Goal: Task Accomplishment & Management: Use online tool/utility

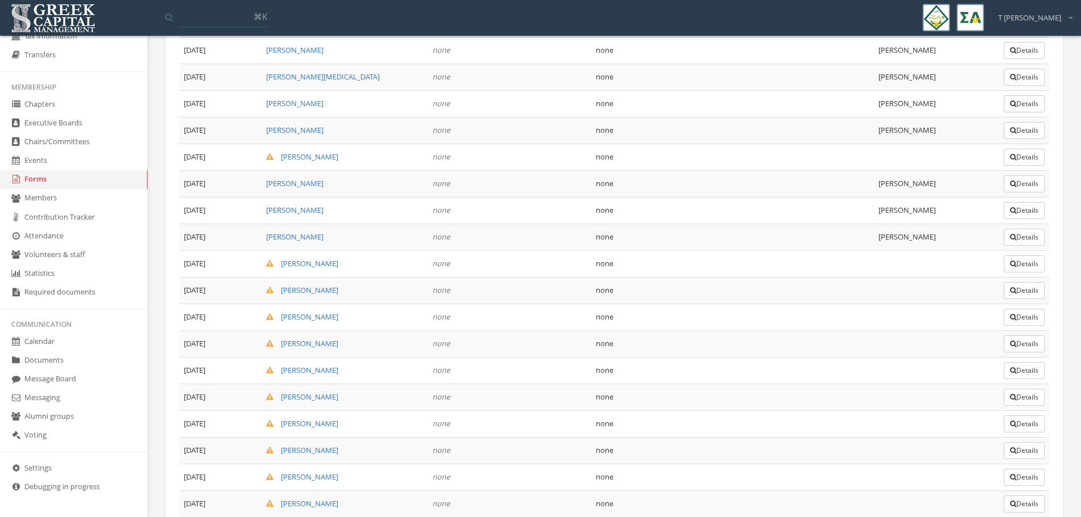
scroll to position [844, 0]
click at [1026, 290] on button "Details" at bounding box center [1024, 291] width 41 height 17
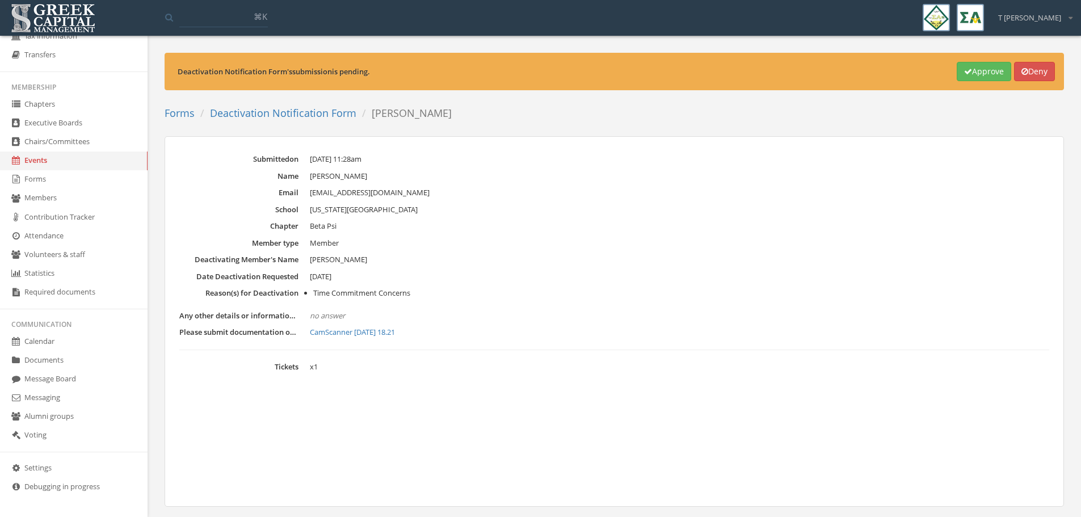
click at [362, 334] on link "CamScanner [DATE] 18.21" at bounding box center [680, 332] width 740 height 11
click at [695, 136] on div "Deactivation Notification Form 's submission is pending. Approve Deny Forms Dea…" at bounding box center [614, 297] width 917 height 488
click at [975, 73] on button "Approve" at bounding box center [984, 71] width 55 height 19
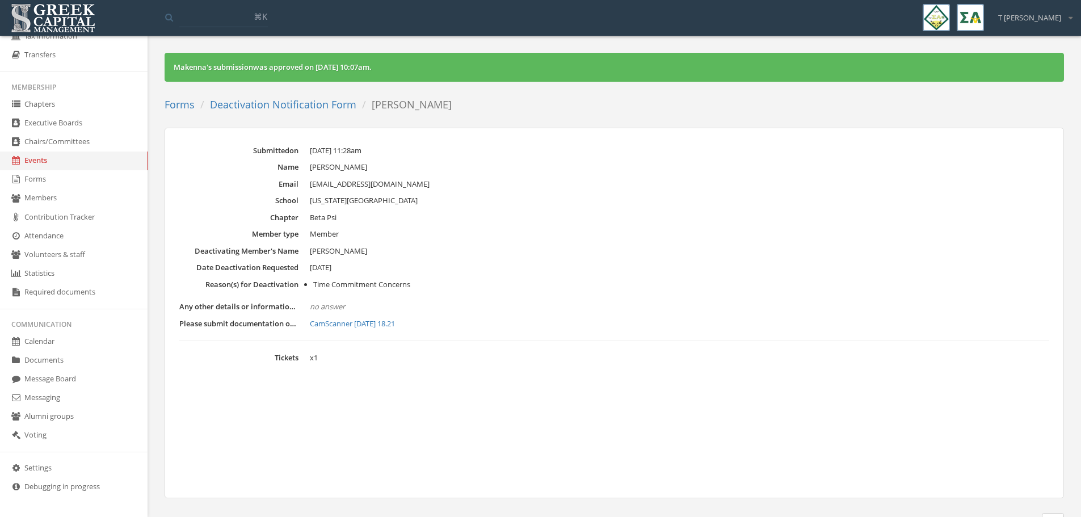
click at [298, 106] on link "Deactivation Notification Form" at bounding box center [283, 105] width 146 height 14
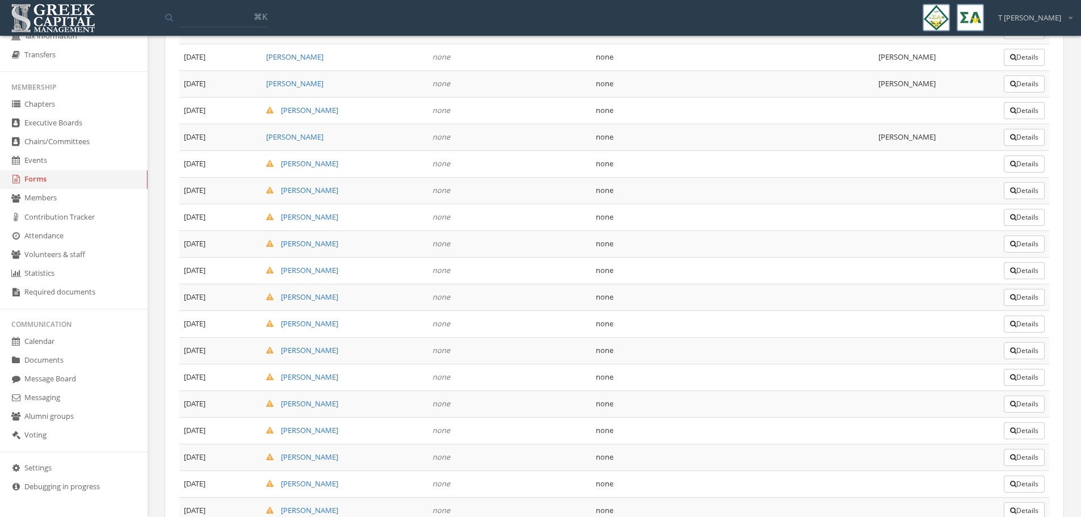
scroll to position [951, 0]
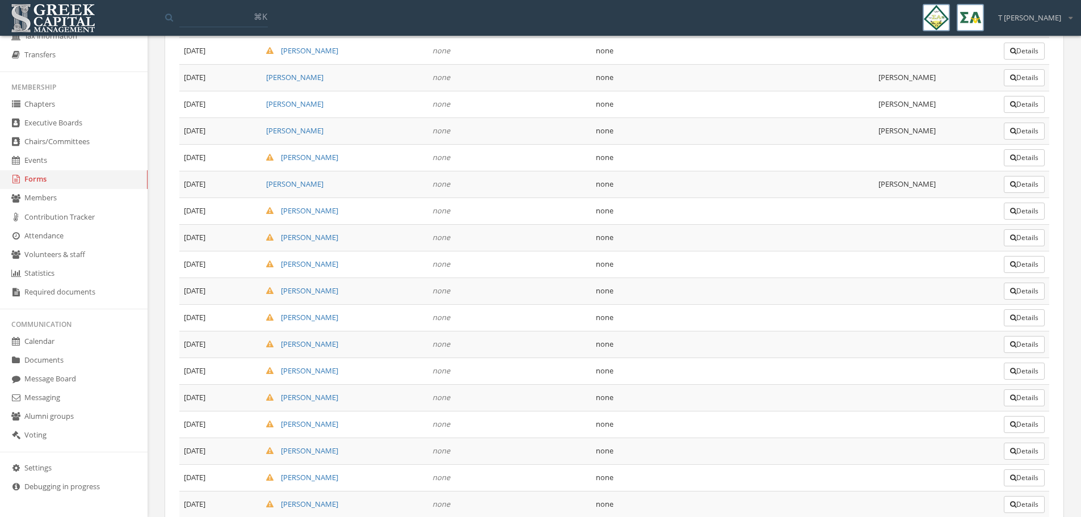
click at [1031, 212] on button "Details" at bounding box center [1024, 211] width 41 height 17
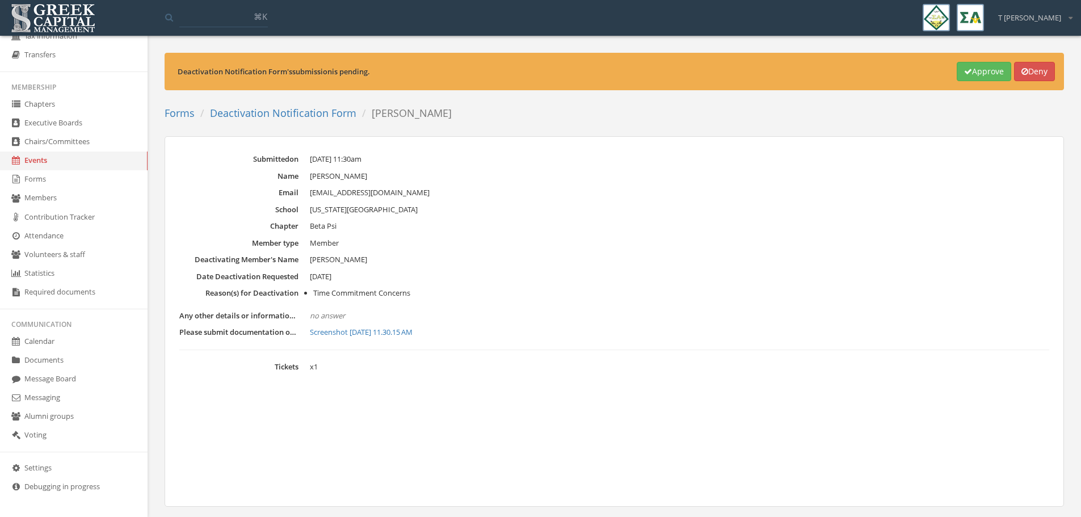
click at [359, 331] on link "Screenshot [DATE] 11.30.15 AM" at bounding box center [680, 332] width 740 height 11
drag, startPoint x: 979, startPoint y: 72, endPoint x: 922, endPoint y: 65, distance: 57.7
click at [979, 72] on button "Approve" at bounding box center [984, 71] width 55 height 19
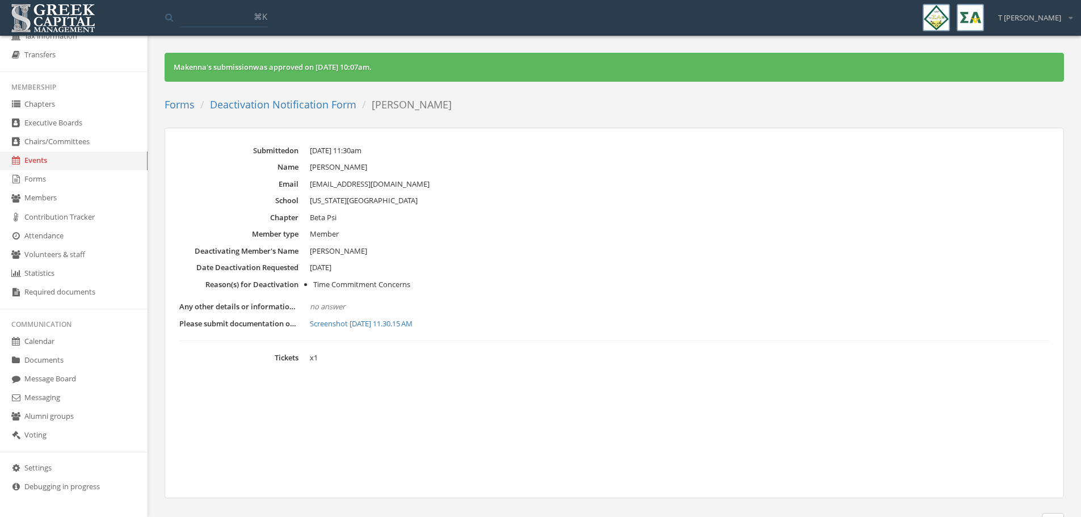
click at [258, 103] on link "Deactivation Notification Form" at bounding box center [283, 105] width 146 height 14
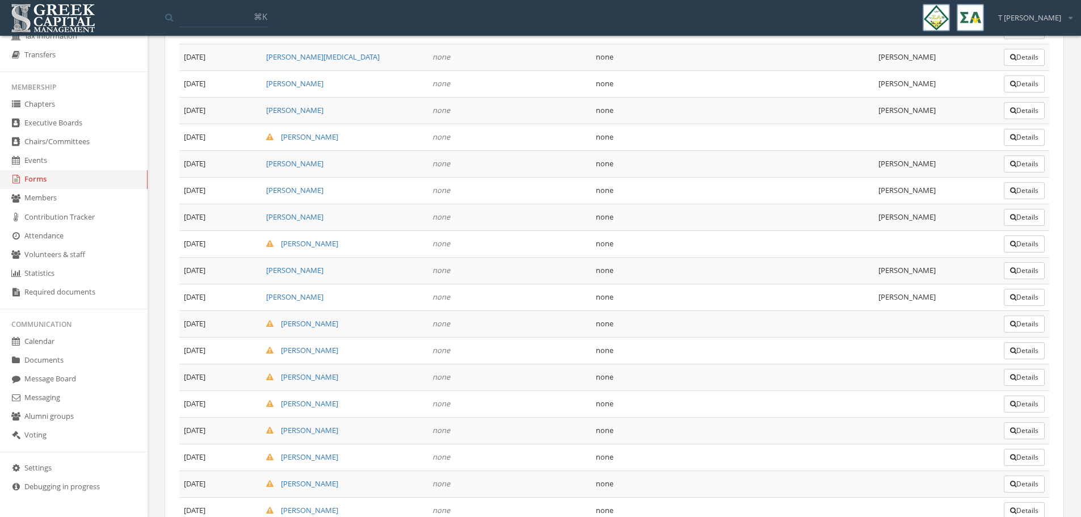
scroll to position [923, 0]
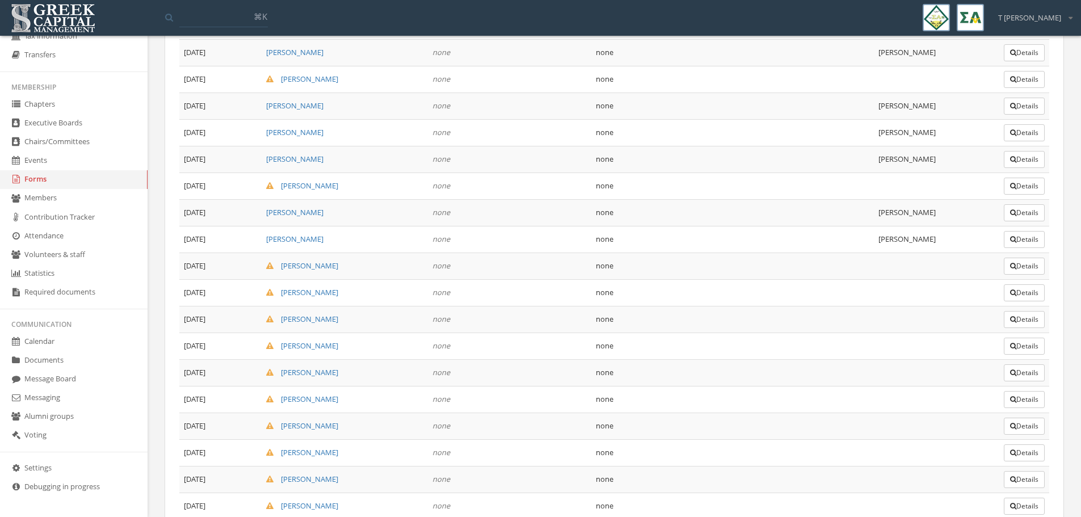
click at [1018, 267] on button "Details" at bounding box center [1024, 266] width 41 height 17
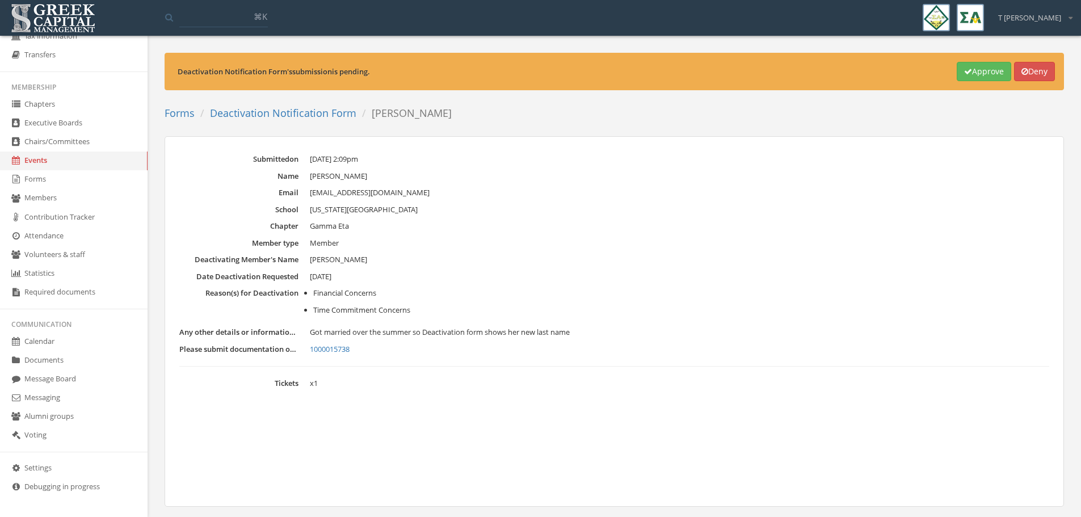
click at [338, 351] on link "1000015738" at bounding box center [680, 349] width 740 height 11
drag, startPoint x: 1000, startPoint y: 68, endPoint x: 988, endPoint y: 68, distance: 12.5
click at [1000, 68] on button "Approve" at bounding box center [984, 71] width 55 height 19
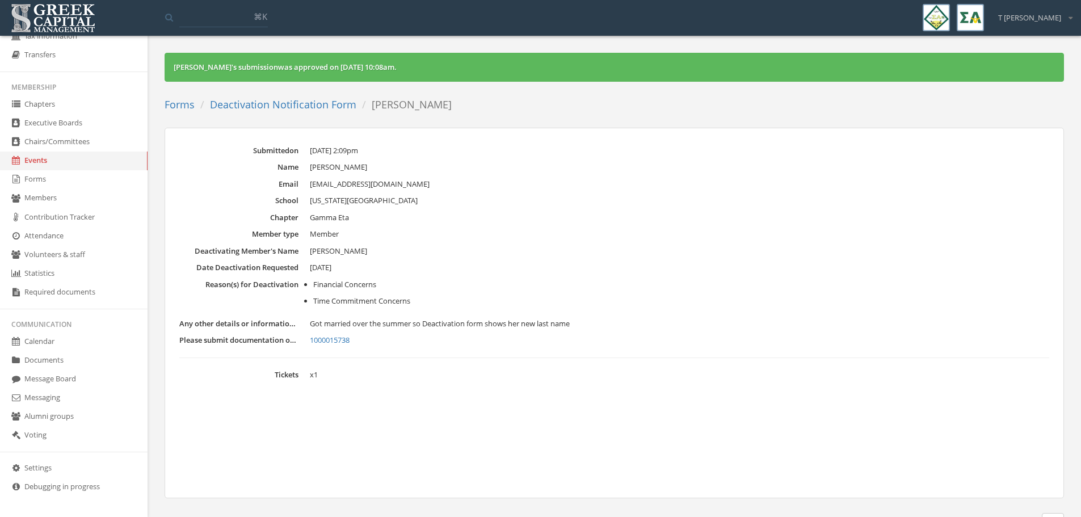
click at [315, 110] on link "Deactivation Notification Form" at bounding box center [283, 105] width 146 height 14
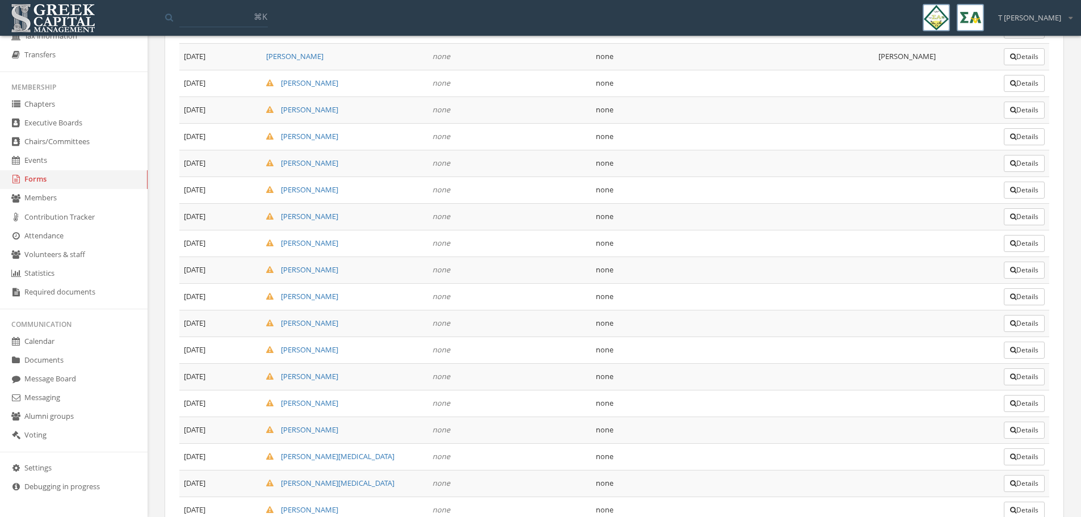
scroll to position [1135, 0]
click at [1016, 80] on button "Details" at bounding box center [1024, 80] width 41 height 17
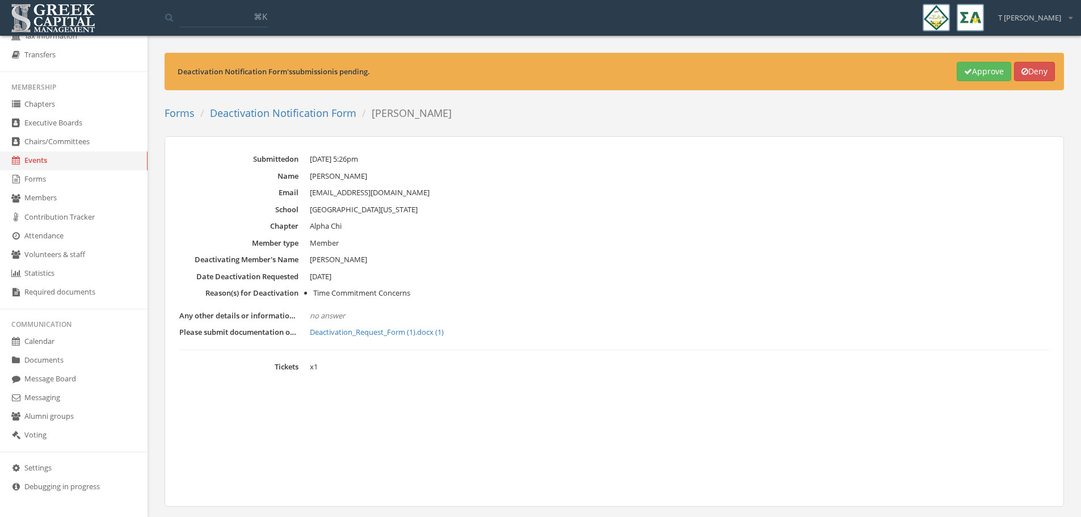
click at [392, 334] on link "Deactivation_Request_Form (1).docx (1)" at bounding box center [680, 332] width 740 height 11
click at [975, 76] on button "Approve" at bounding box center [984, 71] width 55 height 19
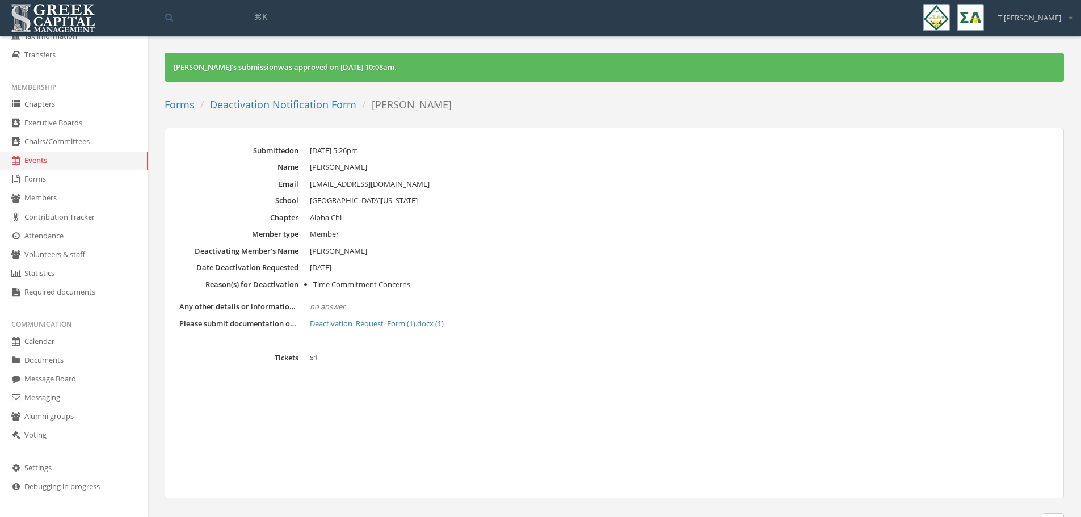
click at [259, 102] on link "Deactivation Notification Form" at bounding box center [283, 105] width 146 height 14
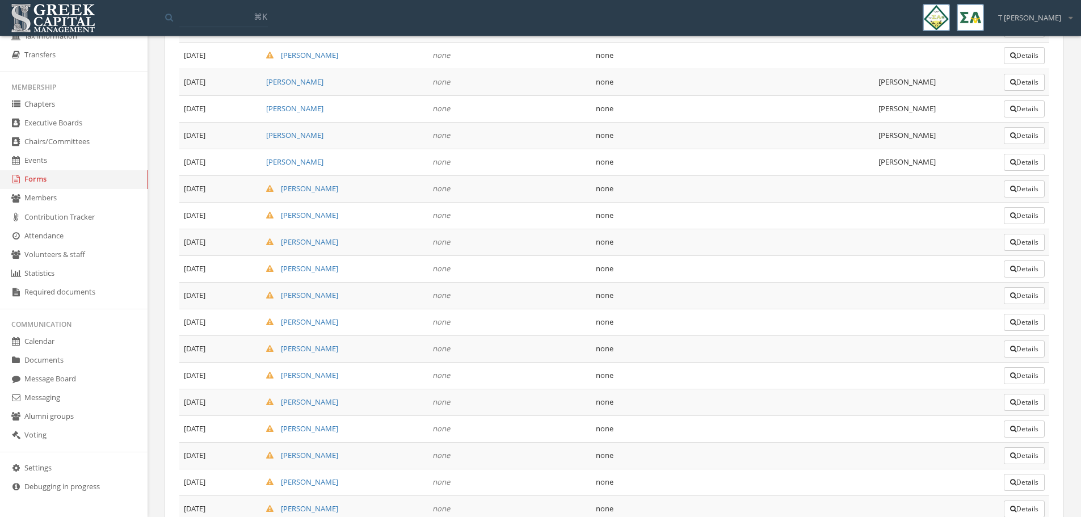
scroll to position [1064, 0]
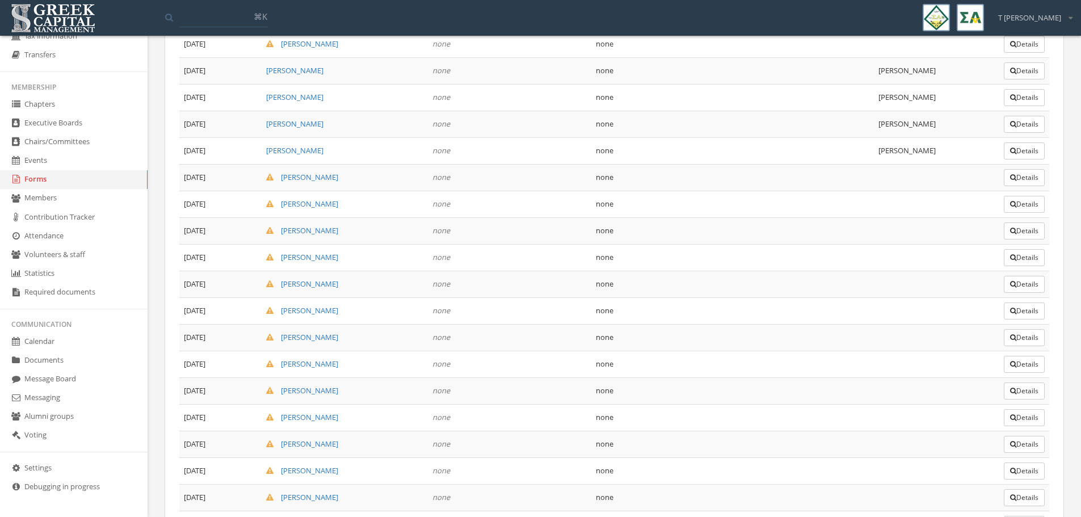
click at [1021, 177] on button "Details" at bounding box center [1024, 177] width 41 height 17
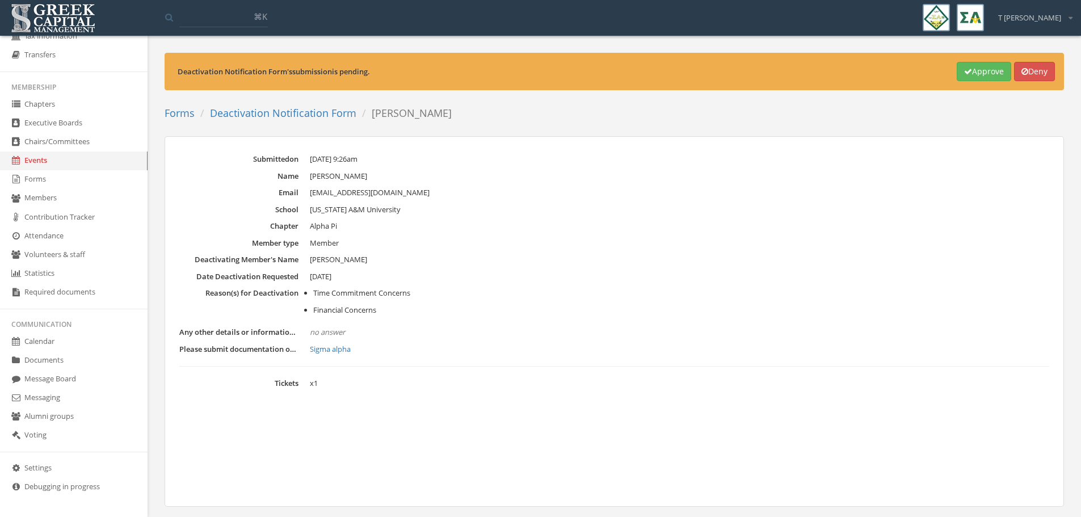
click at [333, 350] on link "Sigma alpha" at bounding box center [680, 349] width 740 height 11
drag, startPoint x: 584, startPoint y: 286, endPoint x: 591, endPoint y: 276, distance: 11.8
click at [584, 286] on dl "Submitted on [DATE] 9:26am Name [PERSON_NAME] Email [EMAIL_ADDRESS][DOMAIN_NAME…" at bounding box center [614, 272] width 870 height 236
click at [974, 75] on button "Approve" at bounding box center [984, 71] width 55 height 19
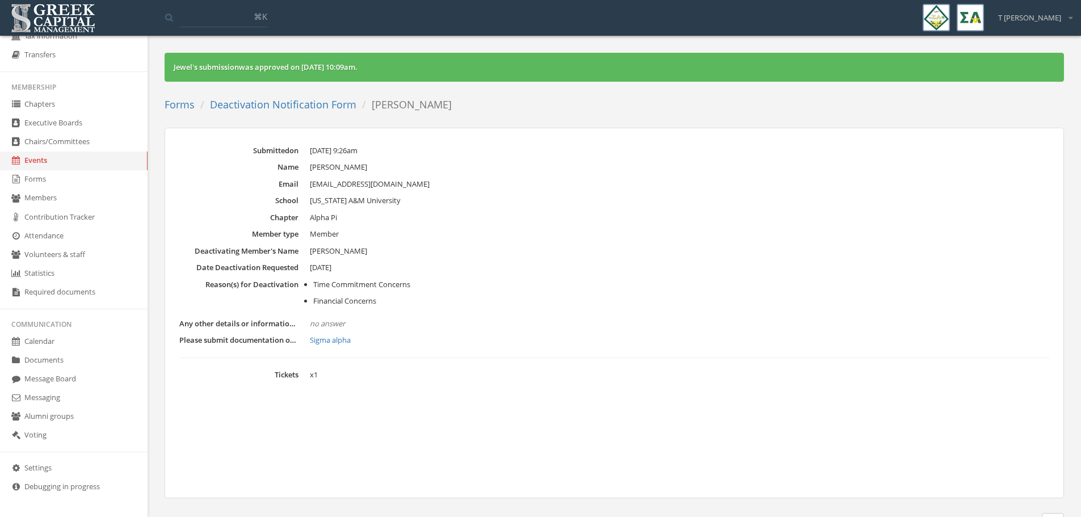
click at [281, 108] on link "Deactivation Notification Form" at bounding box center [283, 105] width 146 height 14
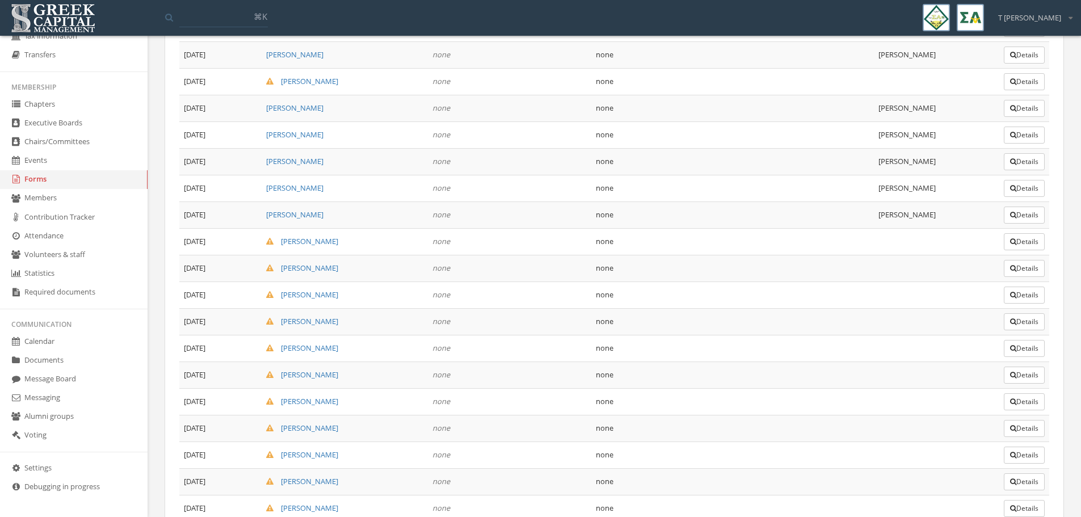
scroll to position [1050, 0]
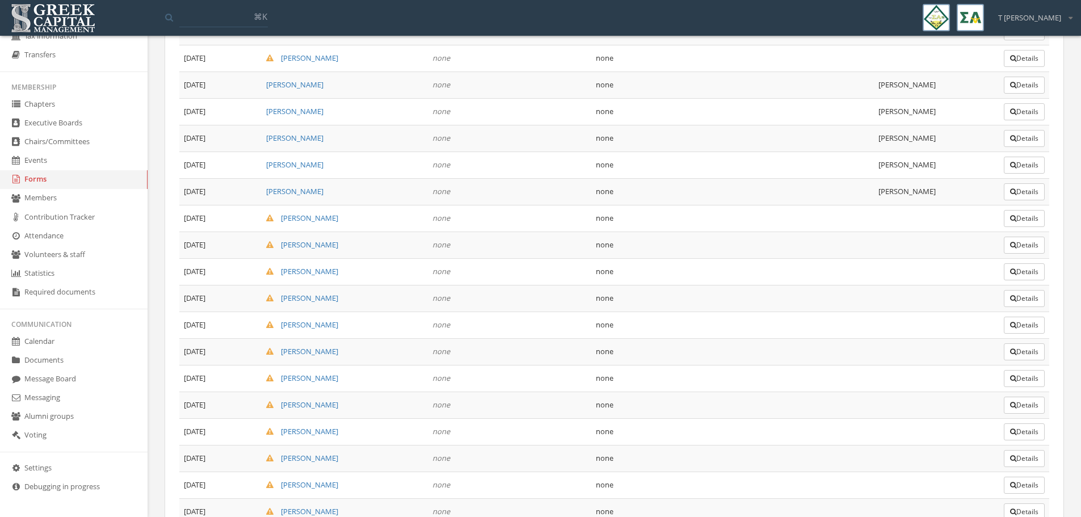
click at [1017, 222] on button "Details" at bounding box center [1024, 218] width 41 height 17
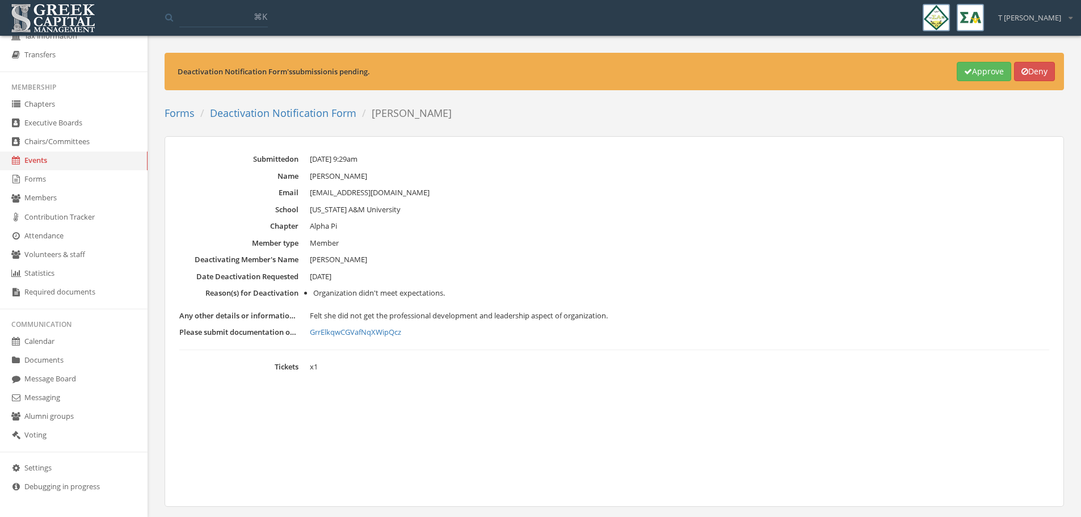
click at [371, 329] on link "GrrElkqwCGVafNqXWipQcz" at bounding box center [680, 332] width 740 height 11
click at [587, 234] on dl "Submitted on [DATE] 9:29am Name [PERSON_NAME] Email [EMAIL_ADDRESS][DOMAIN_NAME…" at bounding box center [614, 263] width 870 height 219
click at [970, 69] on button "Approve" at bounding box center [984, 71] width 55 height 19
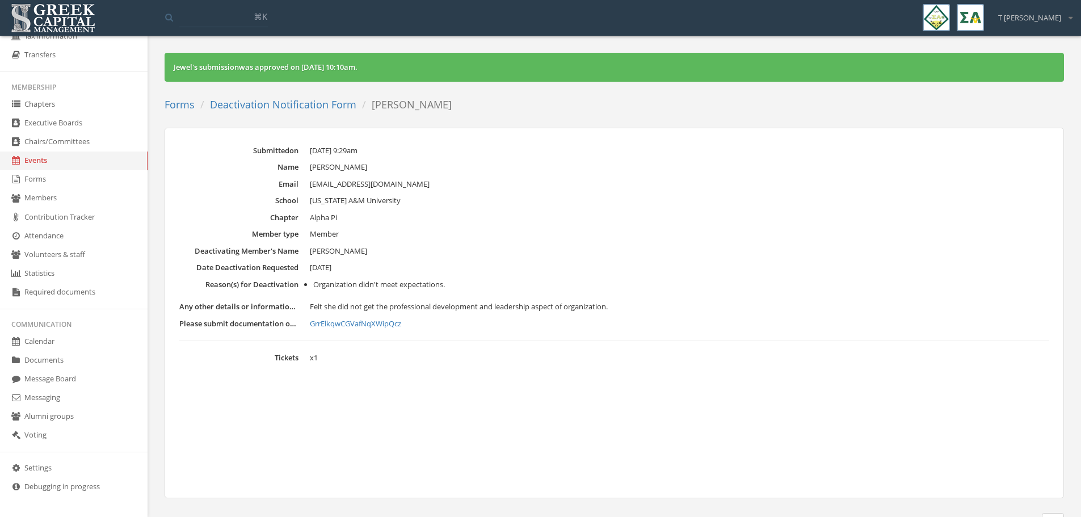
click at [286, 106] on link "Deactivation Notification Form" at bounding box center [283, 105] width 146 height 14
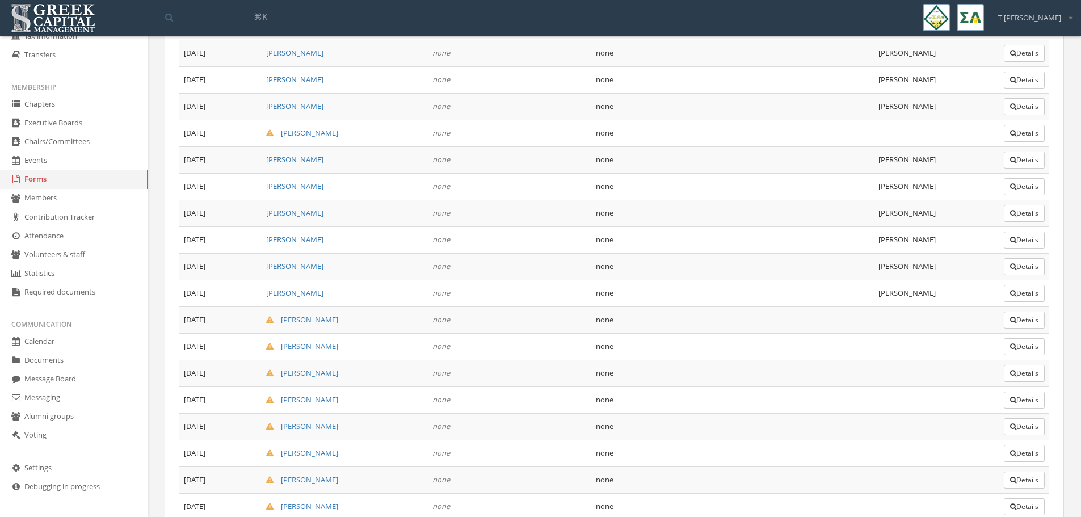
scroll to position [979, 0]
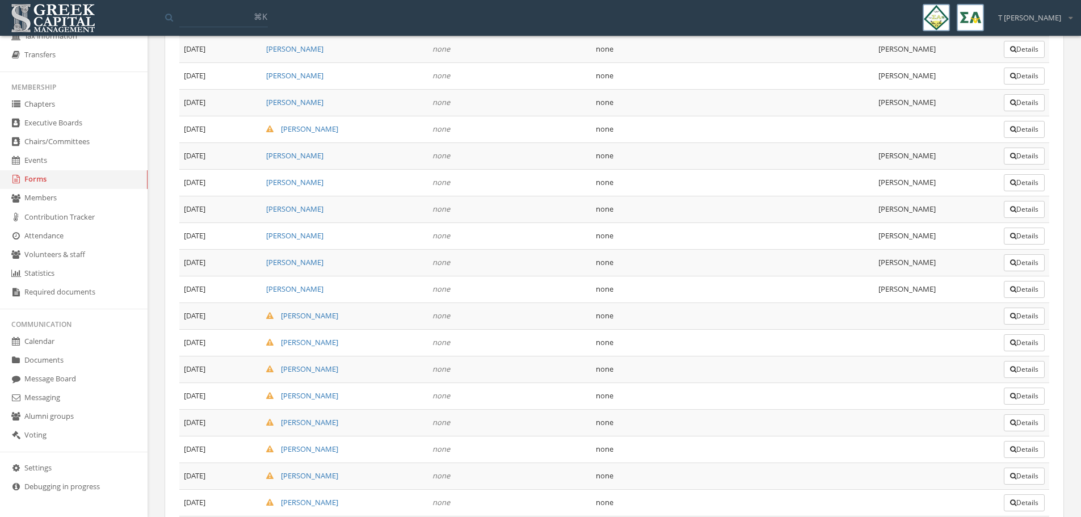
click at [1014, 312] on button "Details" at bounding box center [1024, 316] width 41 height 17
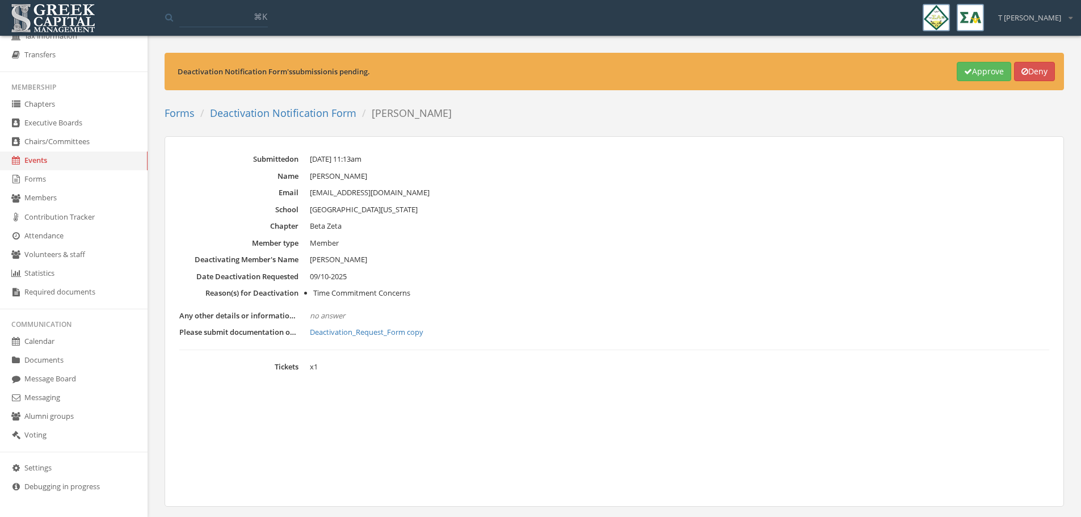
click at [364, 331] on link "Deactivation_Request_Form copy" at bounding box center [680, 332] width 740 height 11
drag, startPoint x: 607, startPoint y: 228, endPoint x: 572, endPoint y: 246, distance: 39.1
click at [607, 228] on dd "Beta Zeta" at bounding box center [680, 226] width 740 height 11
click at [987, 73] on button "Approve" at bounding box center [984, 71] width 55 height 19
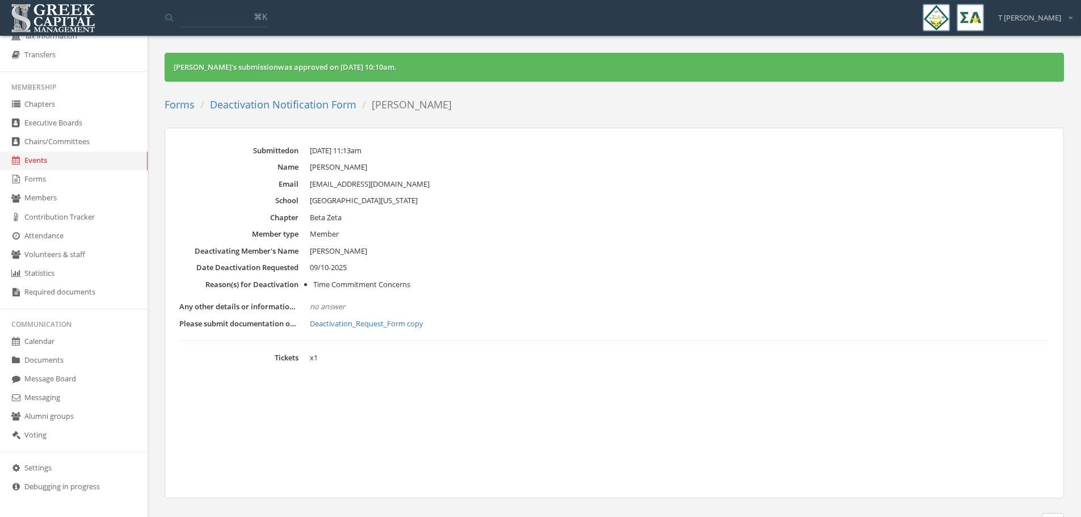
click at [287, 100] on link "Deactivation Notification Form" at bounding box center [283, 105] width 146 height 14
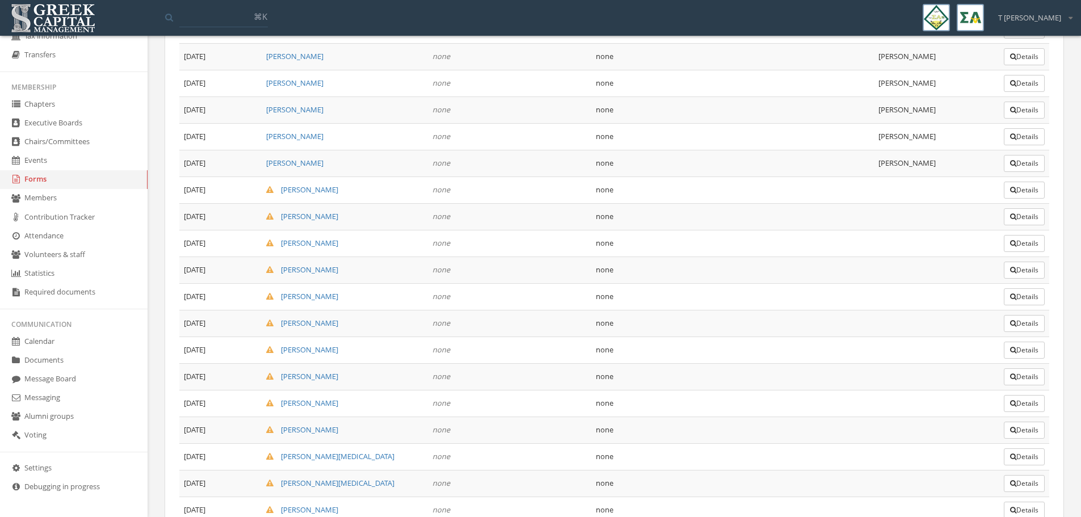
scroll to position [1122, 0]
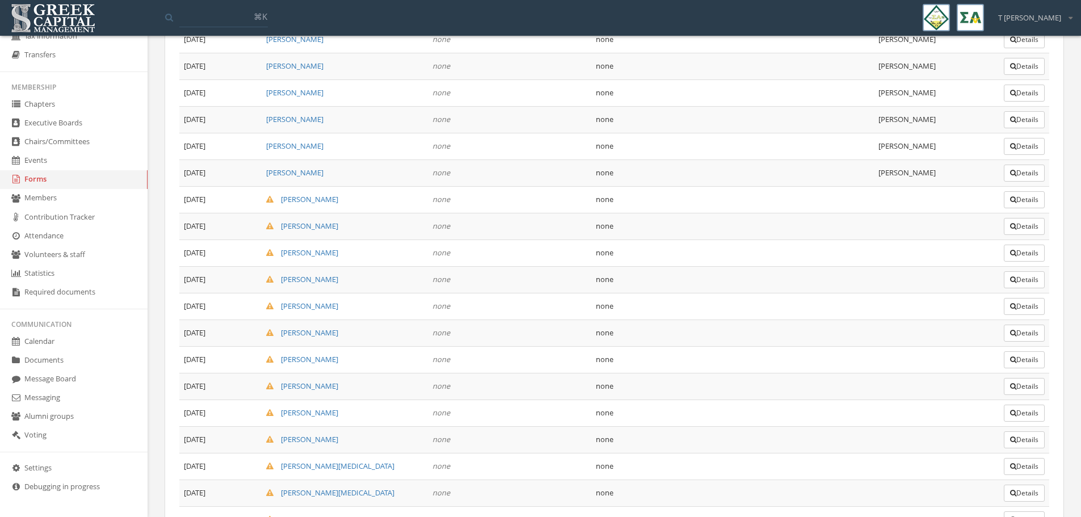
click at [1024, 202] on button "Details" at bounding box center [1024, 199] width 41 height 17
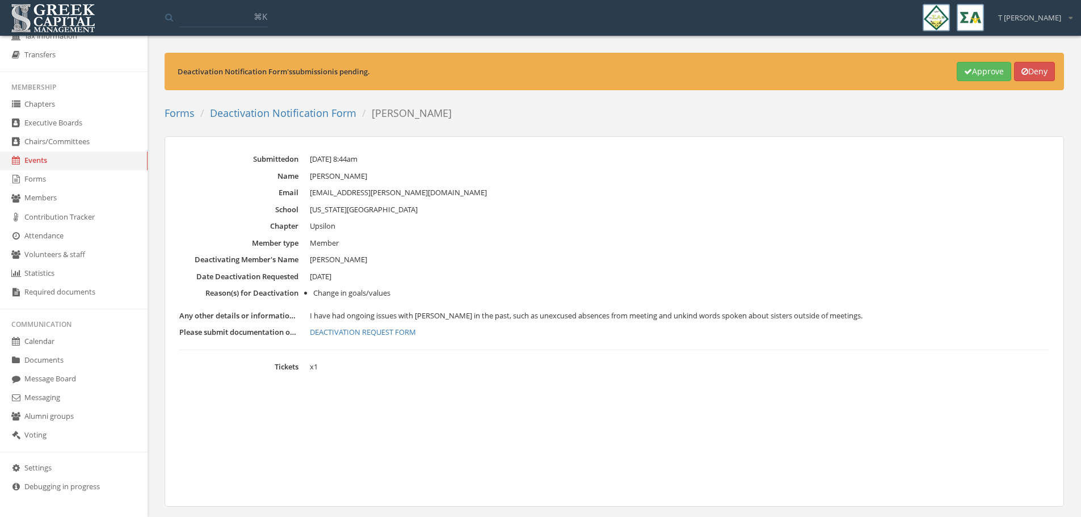
click at [362, 334] on link "DEACTIVATION REQUEST FORM" at bounding box center [680, 332] width 740 height 11
click at [970, 71] on button "Approve" at bounding box center [984, 71] width 55 height 19
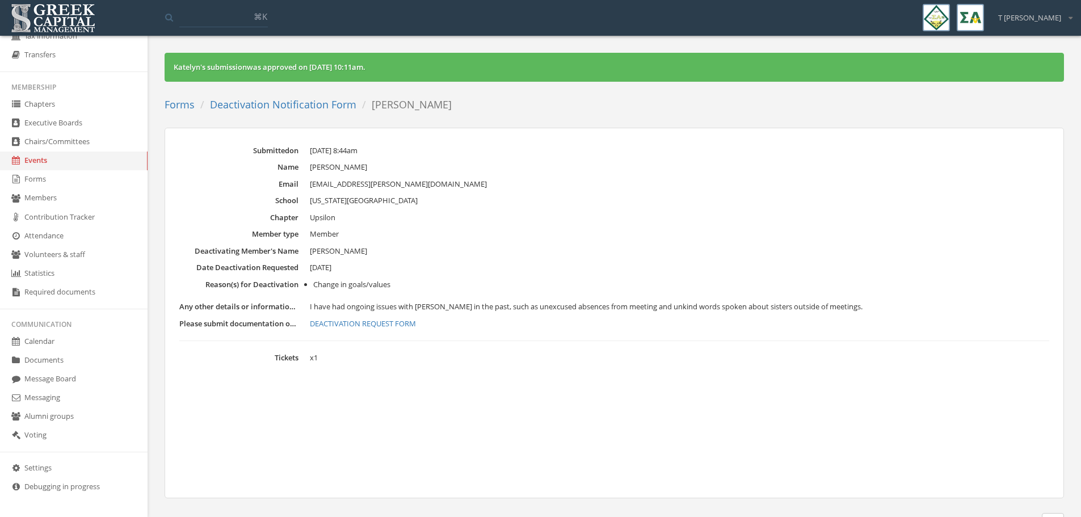
click at [280, 106] on link "Deactivation Notification Form" at bounding box center [283, 105] width 146 height 14
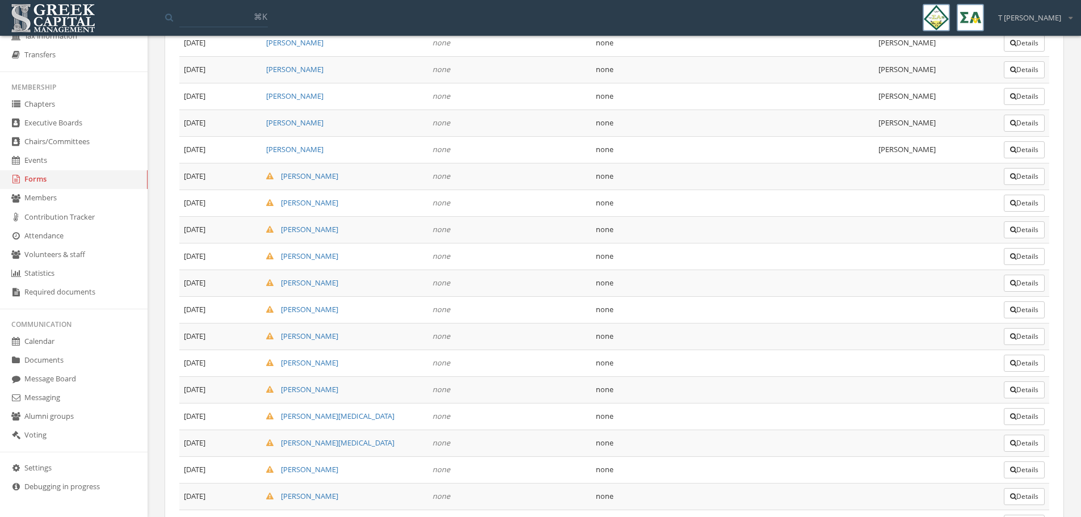
scroll to position [1206, 0]
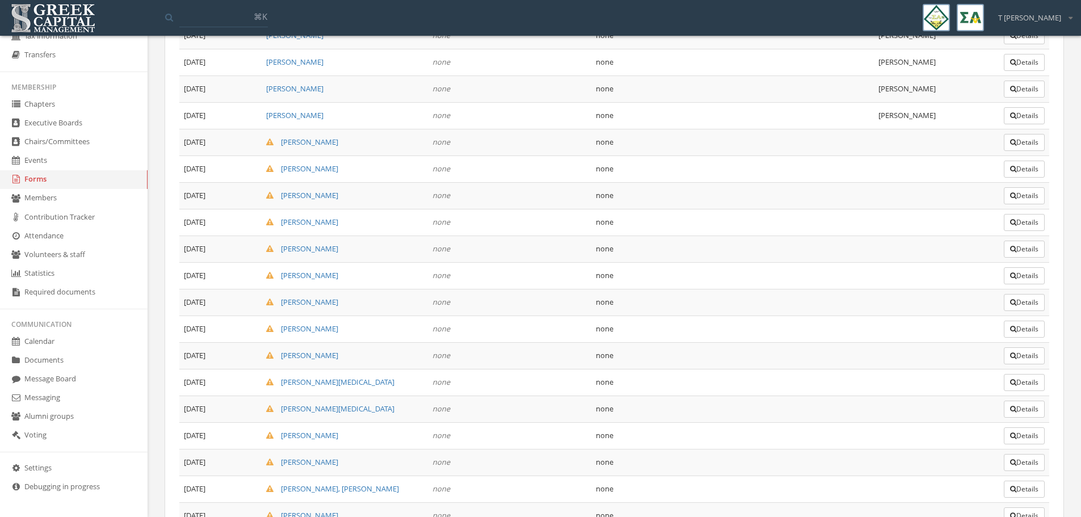
click at [1034, 141] on button "Details" at bounding box center [1024, 142] width 41 height 17
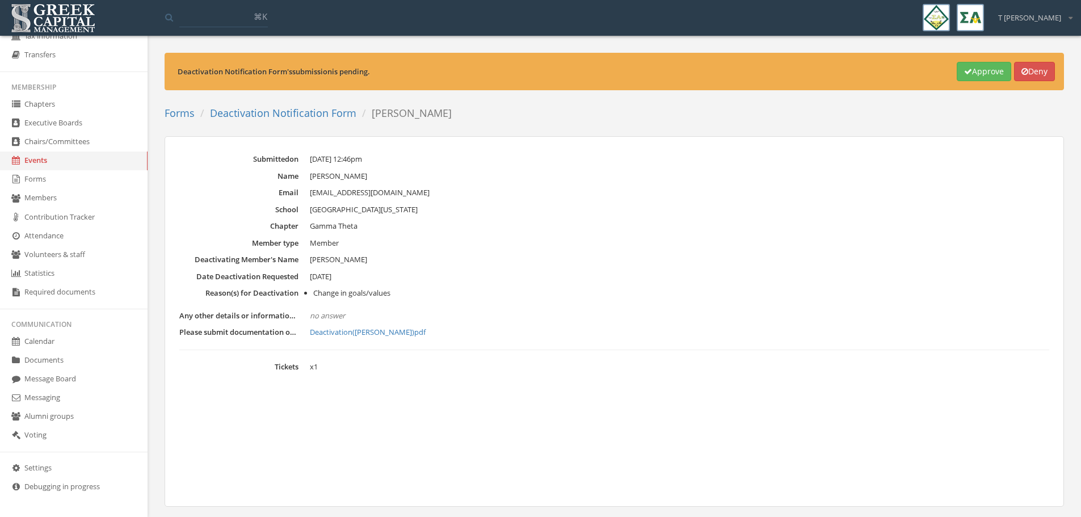
click at [366, 330] on link "Deactivation([PERSON_NAME])pdf" at bounding box center [680, 332] width 740 height 11
click at [622, 229] on dd "Gamma Theta" at bounding box center [680, 226] width 740 height 11
click at [984, 76] on button "Approve" at bounding box center [984, 71] width 55 height 19
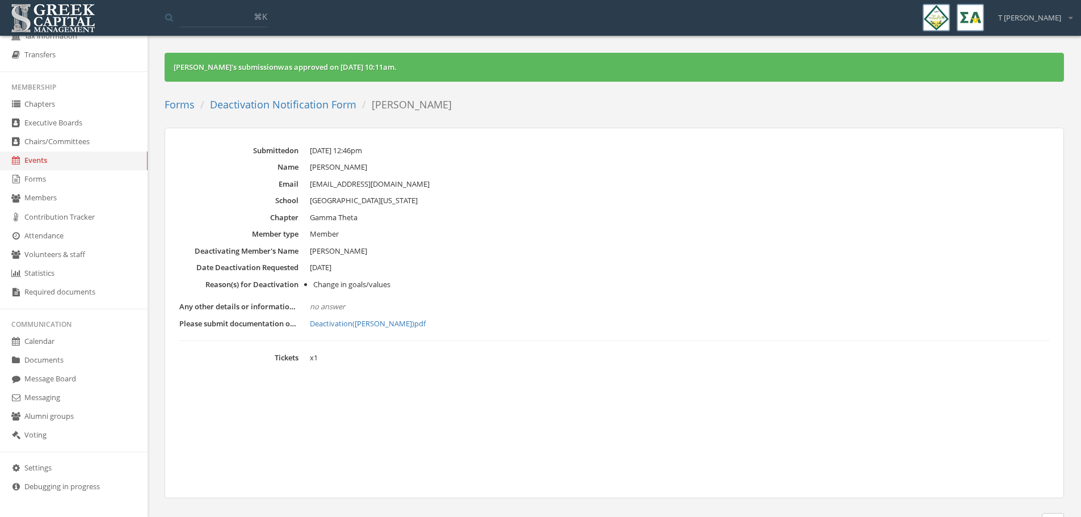
click at [297, 104] on link "Deactivation Notification Form" at bounding box center [283, 105] width 146 height 14
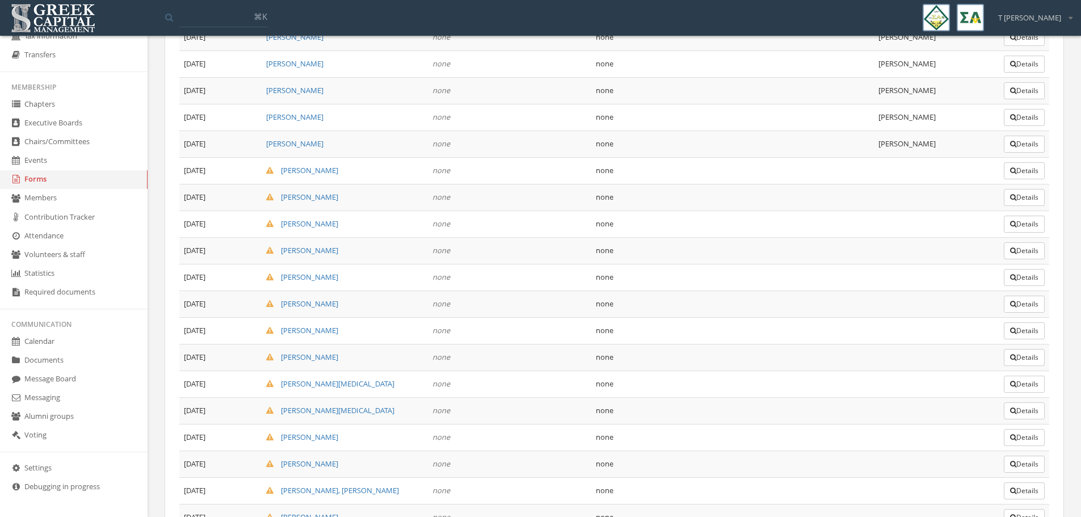
scroll to position [1206, 0]
click at [1018, 169] on button "Details" at bounding box center [1024, 169] width 41 height 17
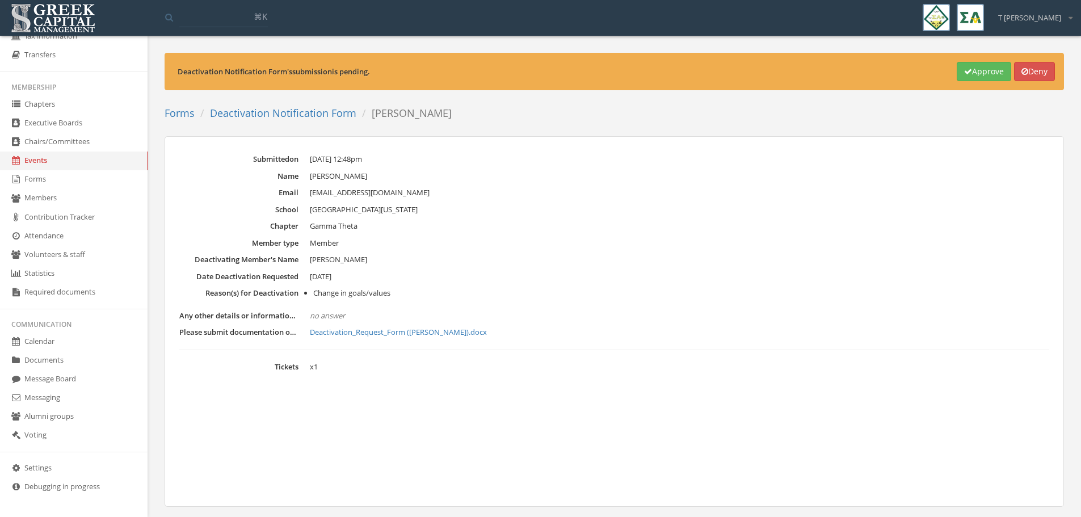
click at [344, 333] on link "Deactivation_Request_Form ([PERSON_NAME]).docx" at bounding box center [680, 332] width 740 height 11
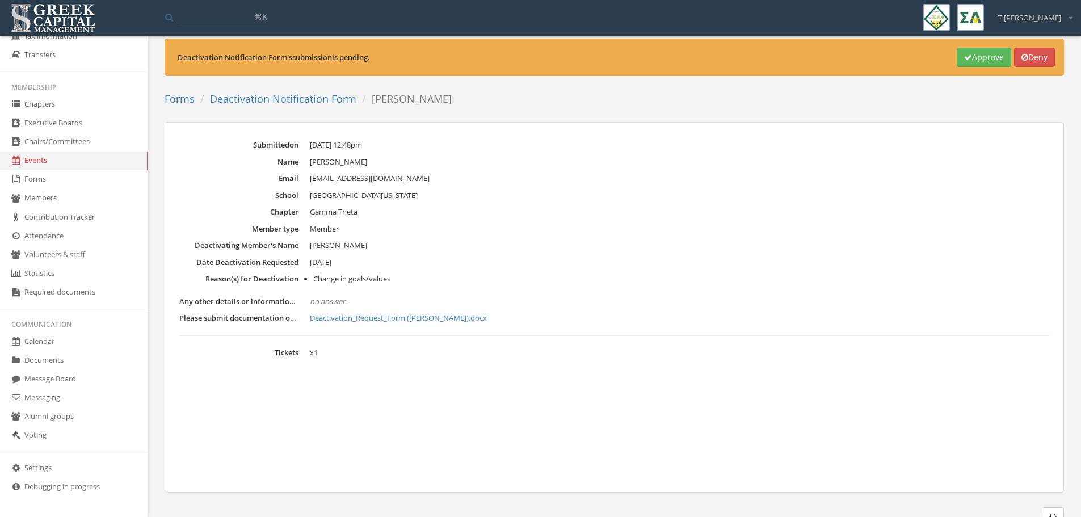
scroll to position [24, 0]
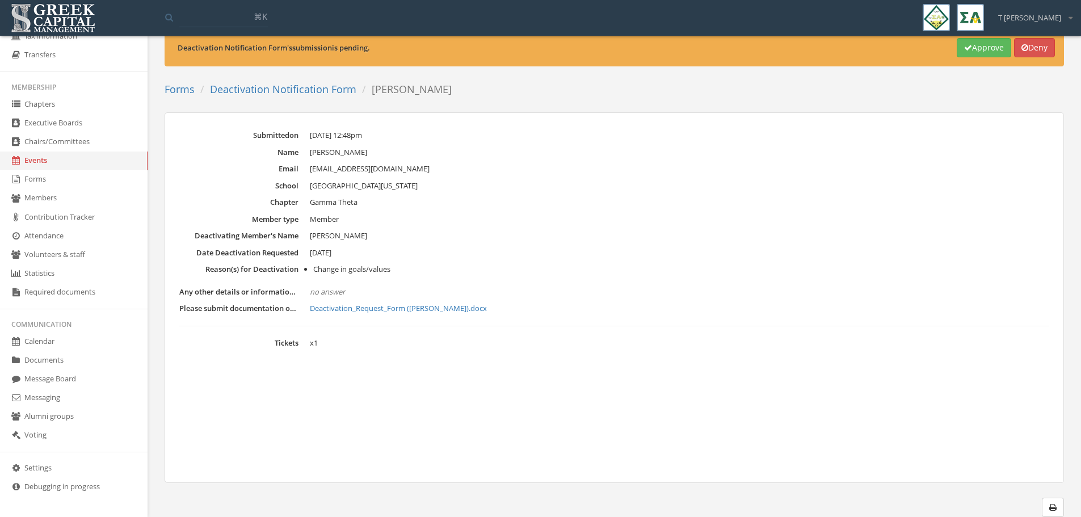
click at [975, 52] on button "Approve" at bounding box center [984, 47] width 55 height 19
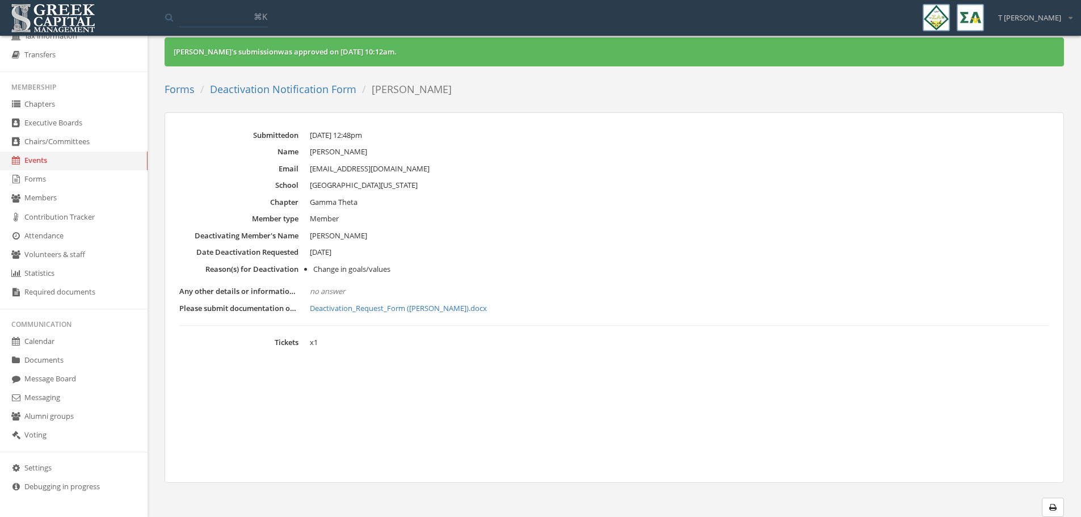
scroll to position [0, 0]
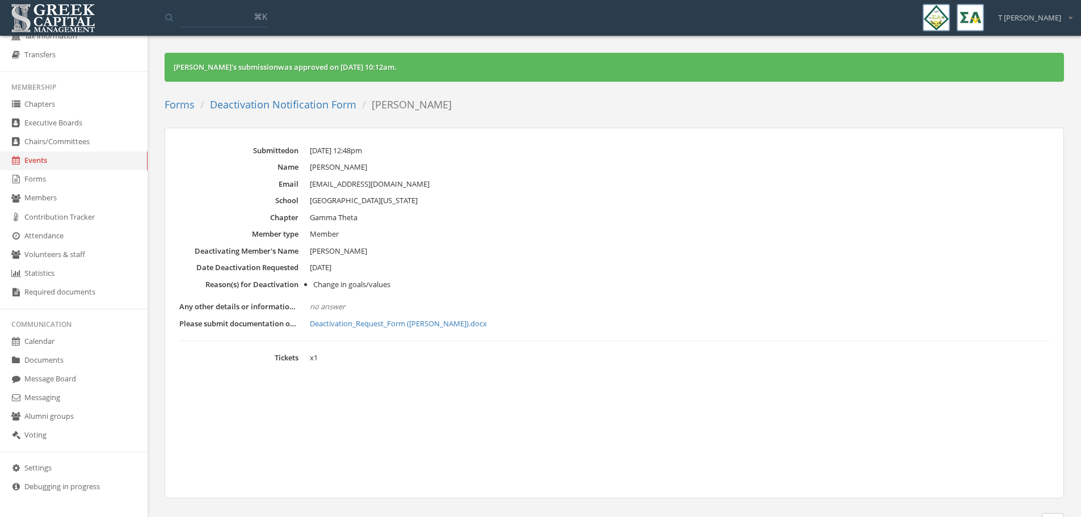
click at [332, 102] on link "Deactivation Notification Form" at bounding box center [283, 105] width 146 height 14
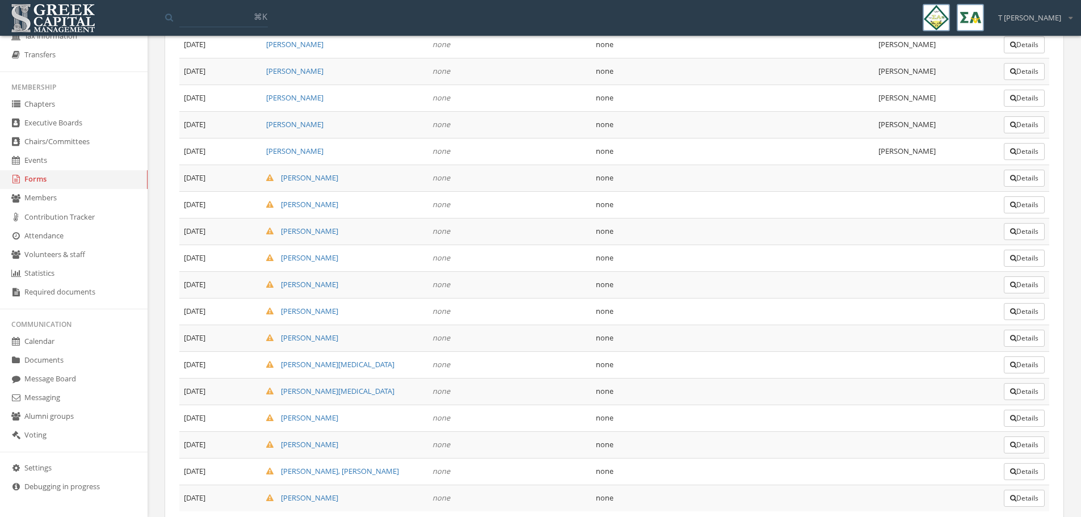
scroll to position [1235, 0]
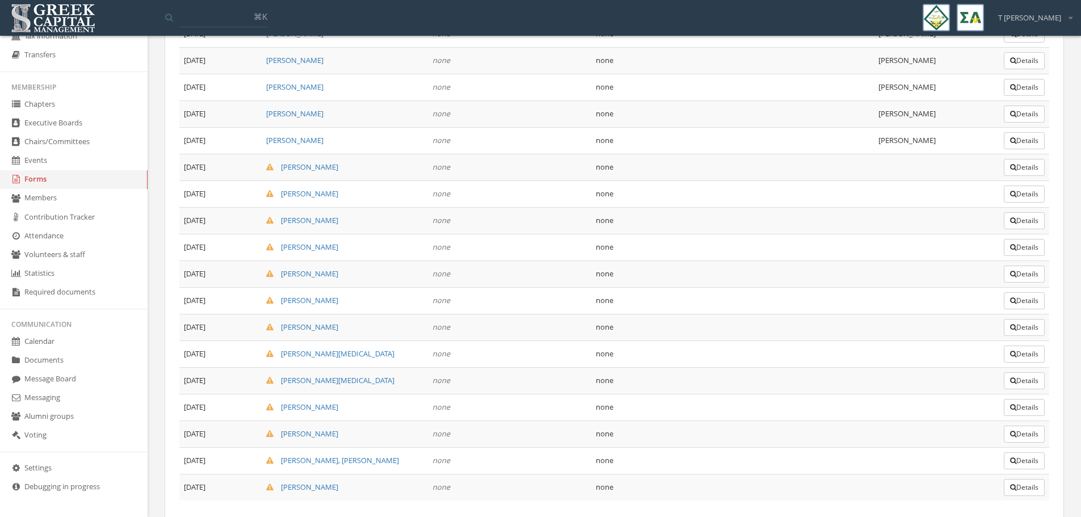
click at [1030, 170] on button "Details" at bounding box center [1024, 167] width 41 height 17
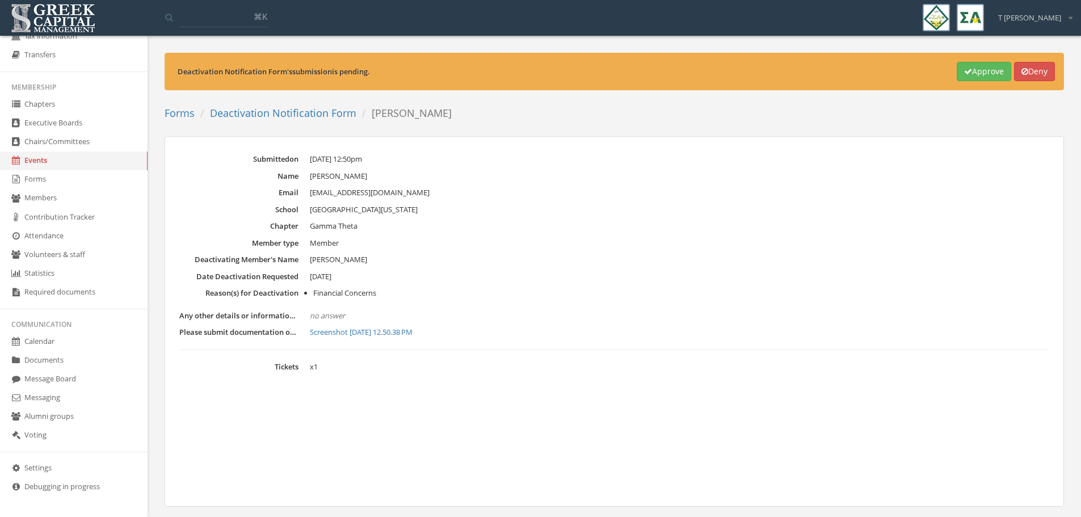
click at [401, 332] on link "Screenshot [DATE] 12.50.38 PM" at bounding box center [680, 332] width 740 height 11
click at [982, 77] on button "Approve" at bounding box center [984, 71] width 55 height 19
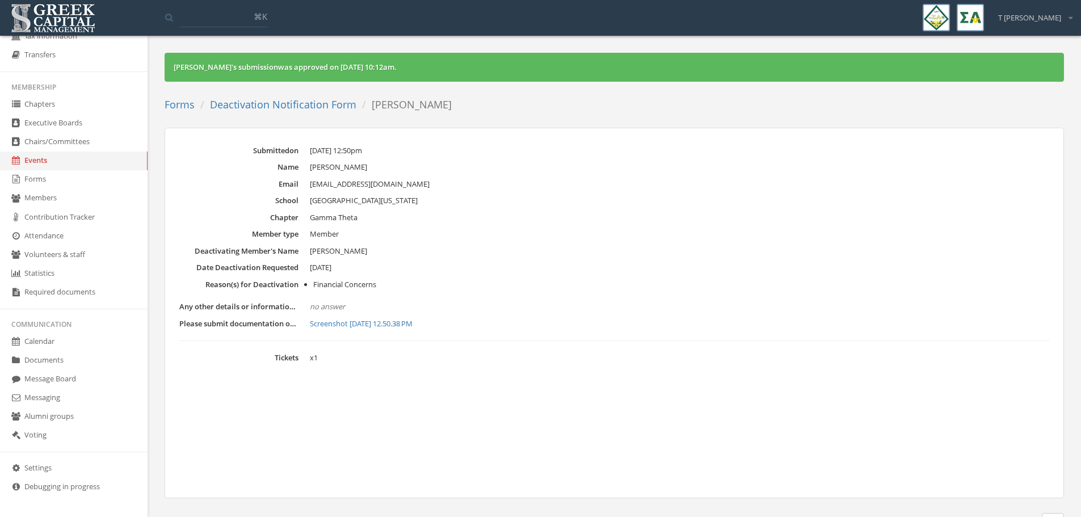
click at [313, 103] on link "Deactivation Notification Form" at bounding box center [283, 105] width 146 height 14
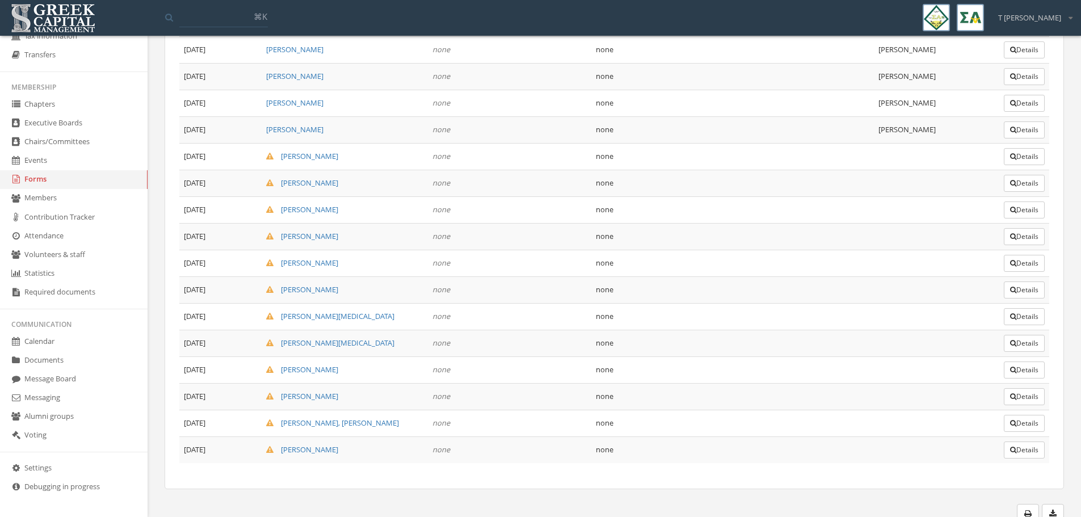
scroll to position [1278, 0]
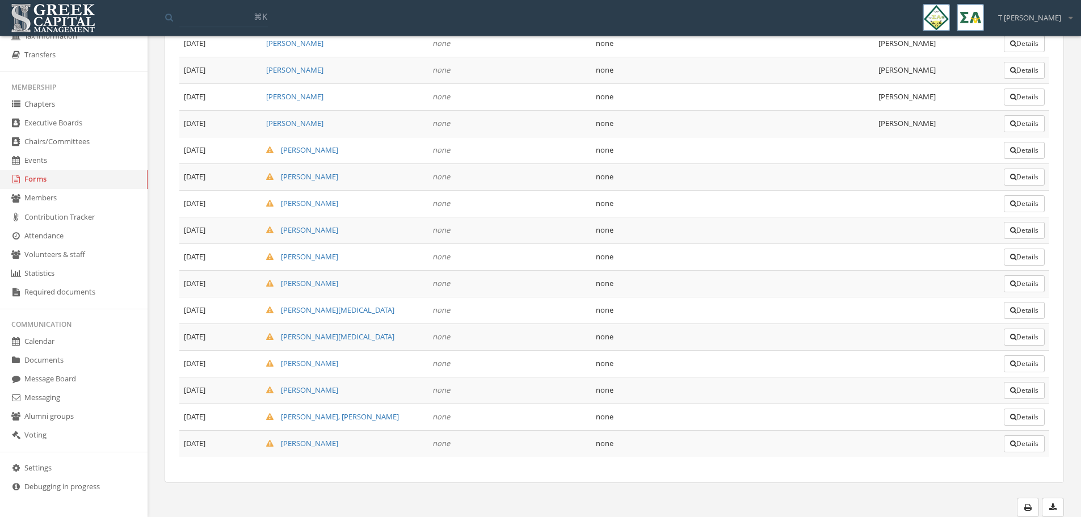
click at [1029, 154] on button "Details" at bounding box center [1024, 150] width 41 height 17
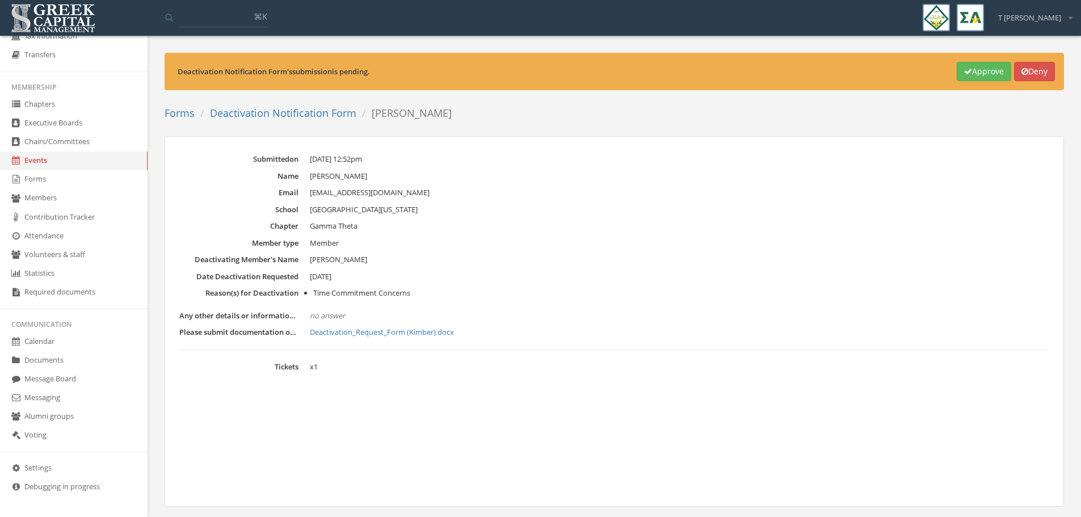
click at [411, 332] on link "Deactivation_Request_Form (Kimber).docx" at bounding box center [680, 332] width 740 height 11
click at [585, 208] on dd "[GEOGRAPHIC_DATA][US_STATE]" at bounding box center [680, 209] width 740 height 11
click at [978, 72] on button "Approve" at bounding box center [984, 71] width 55 height 19
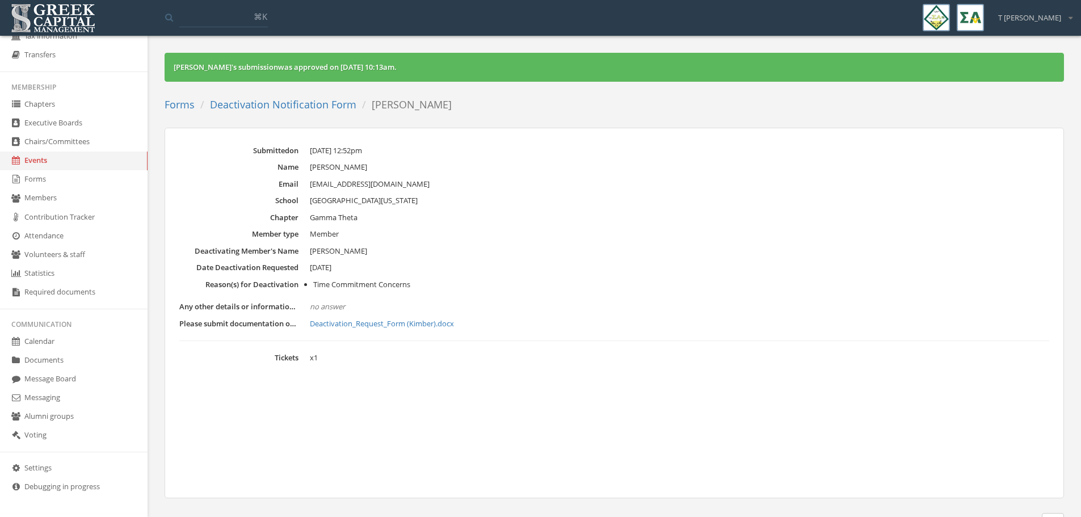
click at [300, 108] on link "Deactivation Notification Form" at bounding box center [283, 105] width 146 height 14
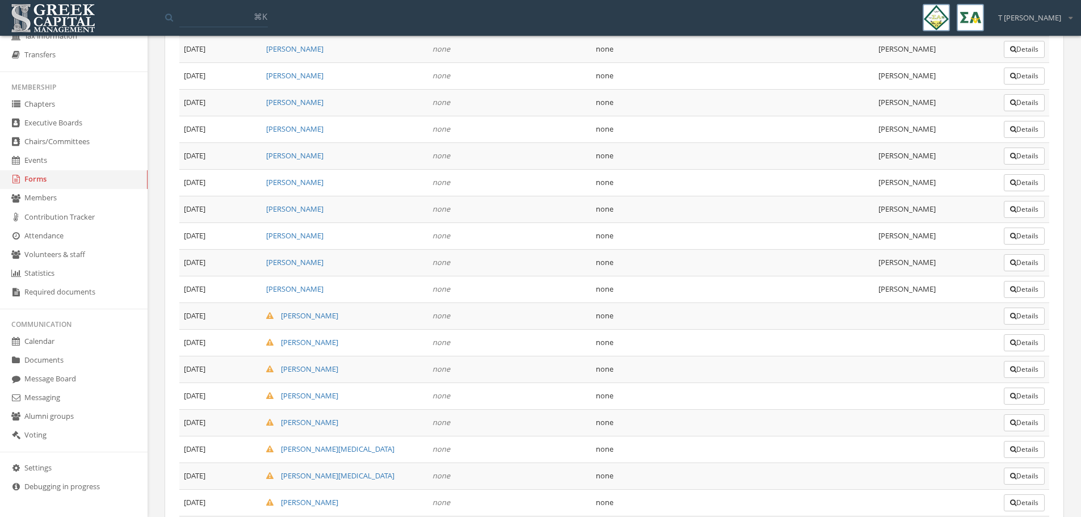
scroll to position [1178, 0]
